Goal: Task Accomplishment & Management: Manage account settings

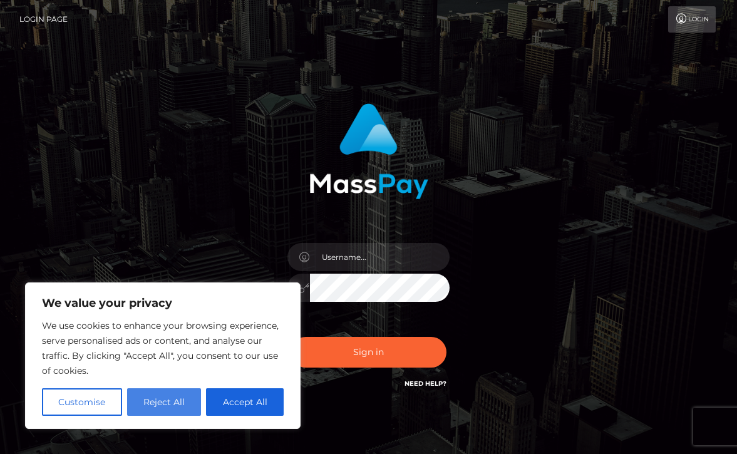
click at [168, 398] on button "Reject All" at bounding box center [164, 402] width 74 height 28
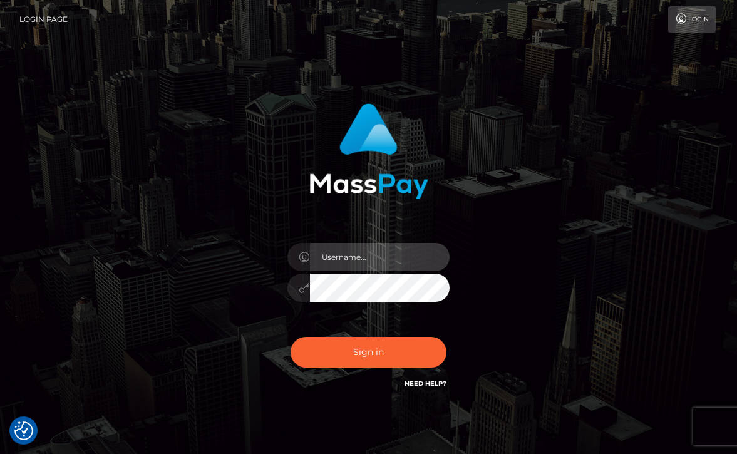
click at [356, 250] on input "text" at bounding box center [380, 257] width 140 height 28
paste input "[EMAIL_ADDRESS][DOMAIN_NAME]"
type input "[EMAIL_ADDRESS][DOMAIN_NAME]"
click at [422, 225] on div "11pjozi11pnsbd@gmail.com Sign in" at bounding box center [368, 247] width 272 height 306
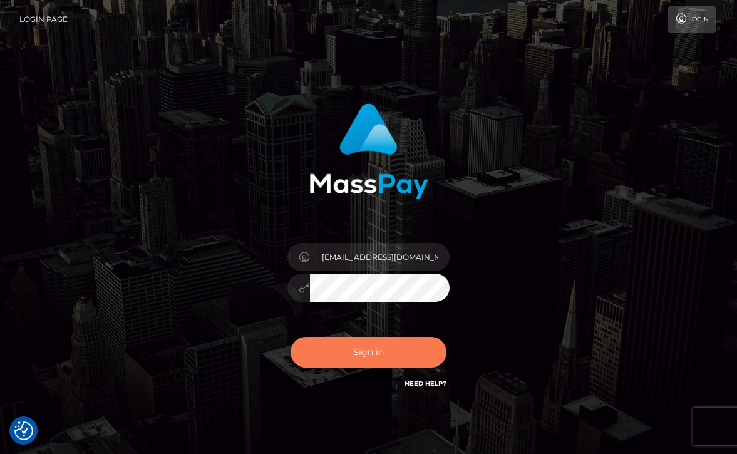
click at [357, 347] on button "Sign in" at bounding box center [368, 352] width 156 height 31
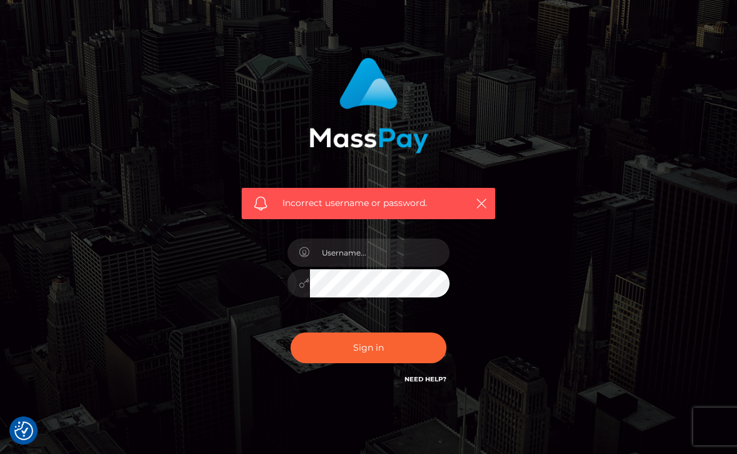
scroll to position [94, 0]
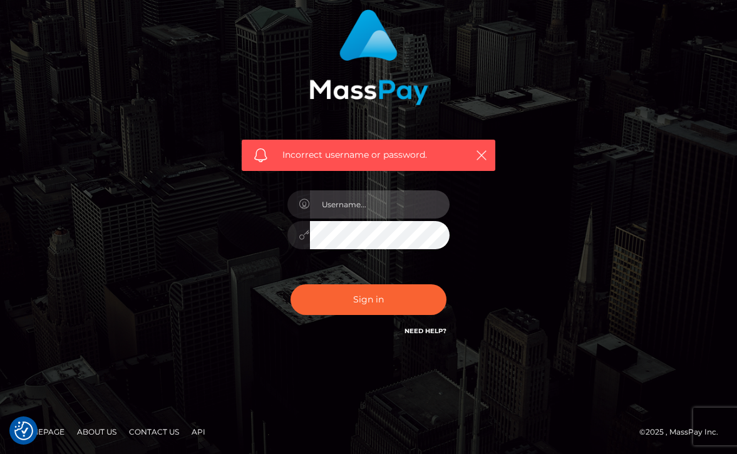
click at [339, 211] on input "text" at bounding box center [380, 204] width 140 height 28
paste input "nikamika02x@gmail.com"
type input "nikamika02x@gmail.com"
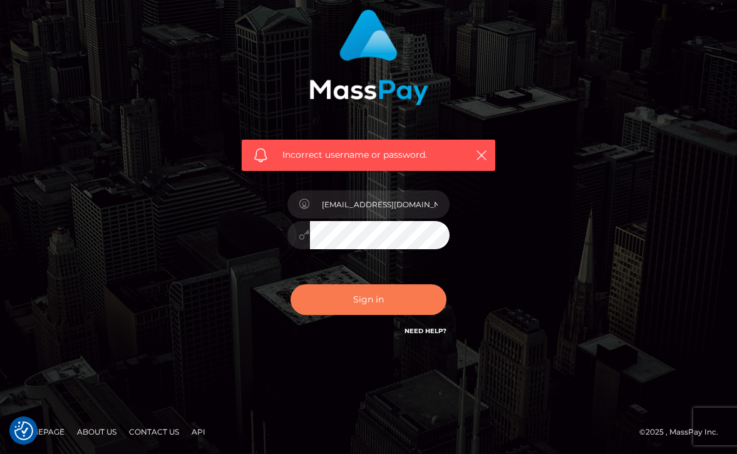
click at [350, 306] on button "Sign in" at bounding box center [368, 299] width 156 height 31
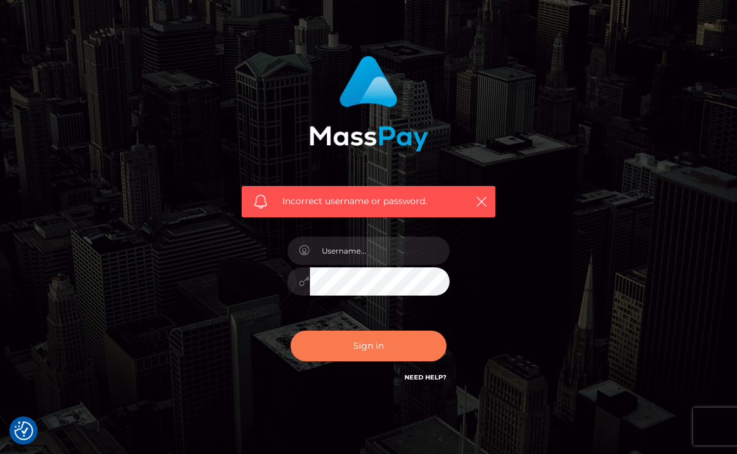
scroll to position [94, 0]
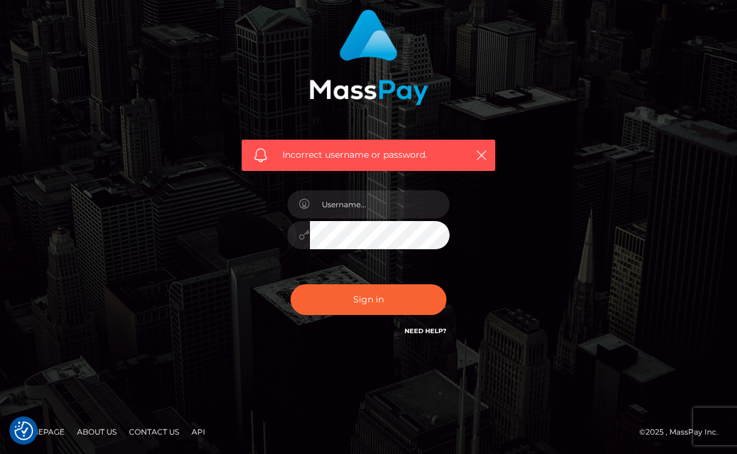
click at [426, 332] on link "Need Help?" at bounding box center [425, 331] width 42 height 8
click at [677, 169] on div "Incorrect username or password." at bounding box center [368, 180] width 737 height 548
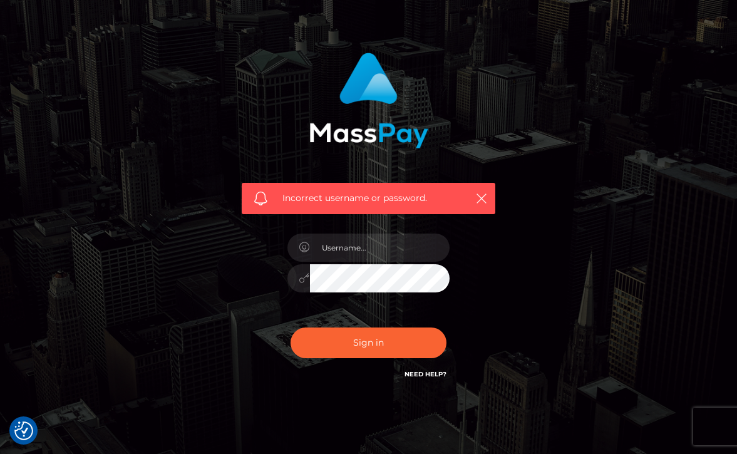
scroll to position [0, 0]
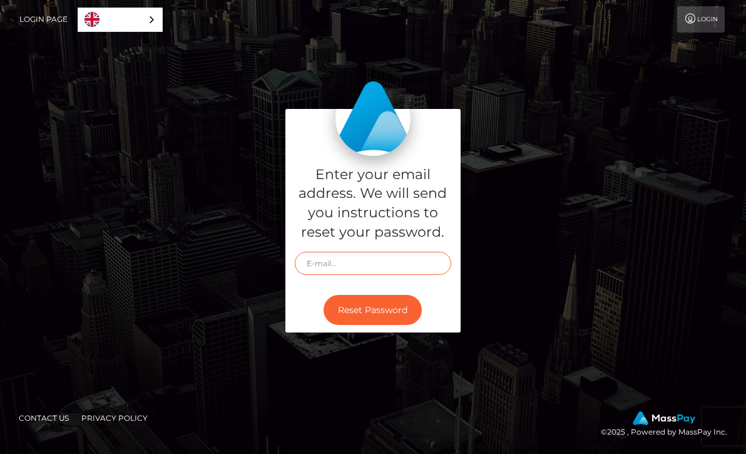
click at [367, 265] on input "text" at bounding box center [373, 263] width 156 height 23
click at [409, 255] on input "text" at bounding box center [373, 263] width 156 height 23
paste input "[EMAIL_ADDRESS][DOMAIN_NAME]"
type input "[EMAIL_ADDRESS][DOMAIN_NAME]"
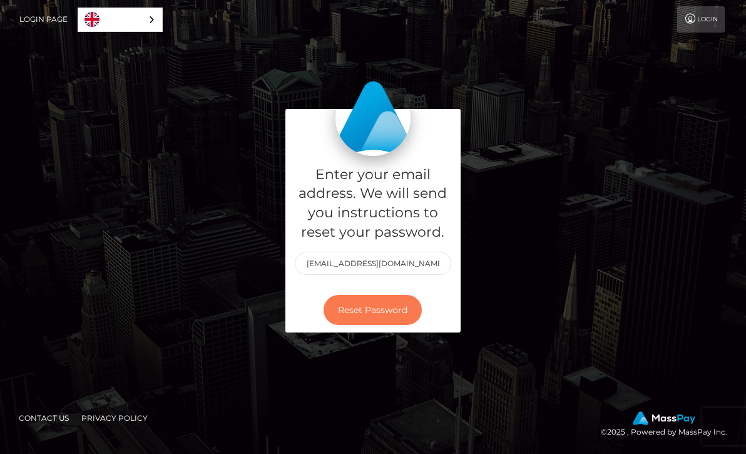
click at [372, 302] on button "Reset Password" at bounding box center [373, 310] width 98 height 31
